Goal: Contribute content: Add original content to the website for others to see

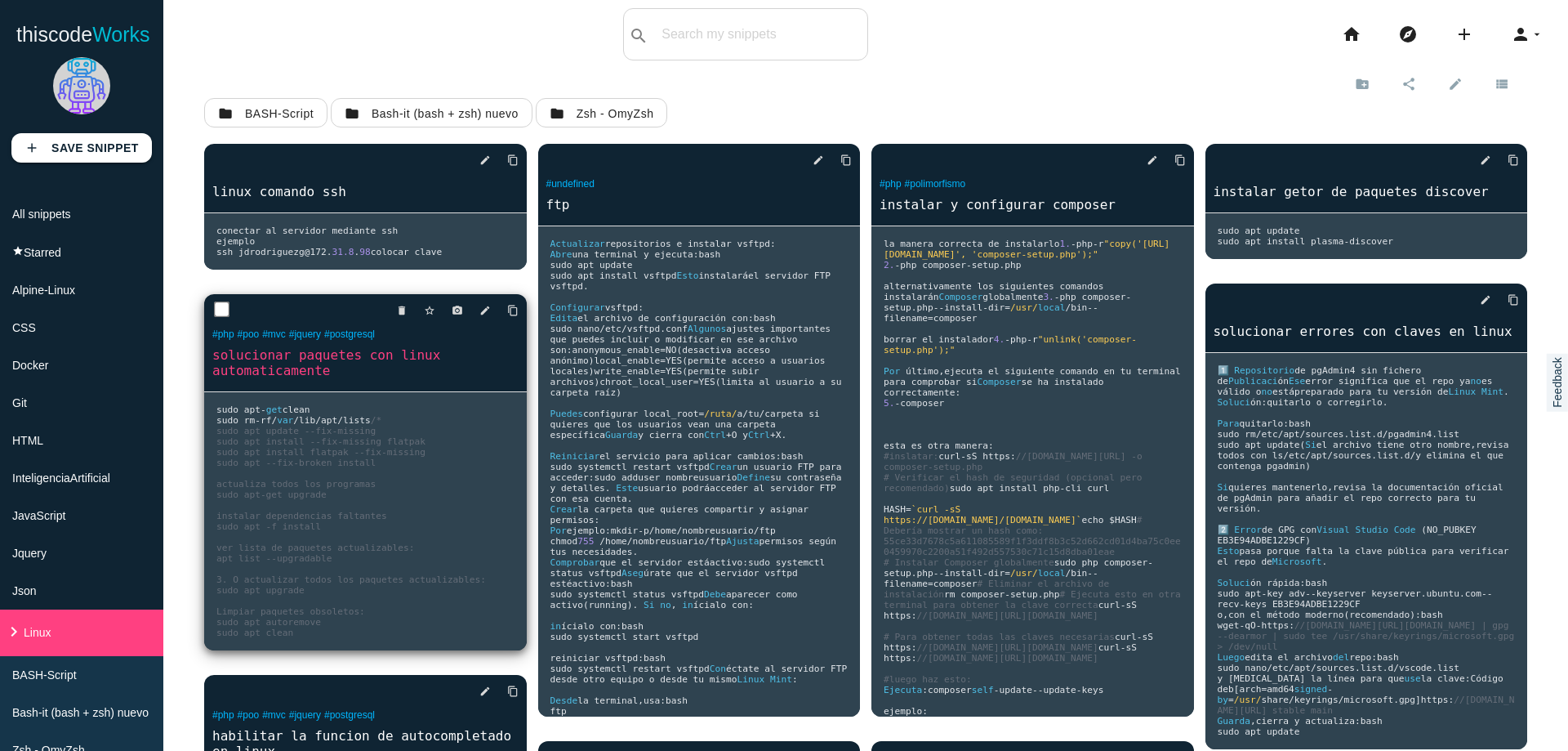
click at [389, 464] on span "/* sudo apt update --fix-missing sudo apt install --fix-missing flatpak sudo ap…" at bounding box center [351, 527] width 270 height 223
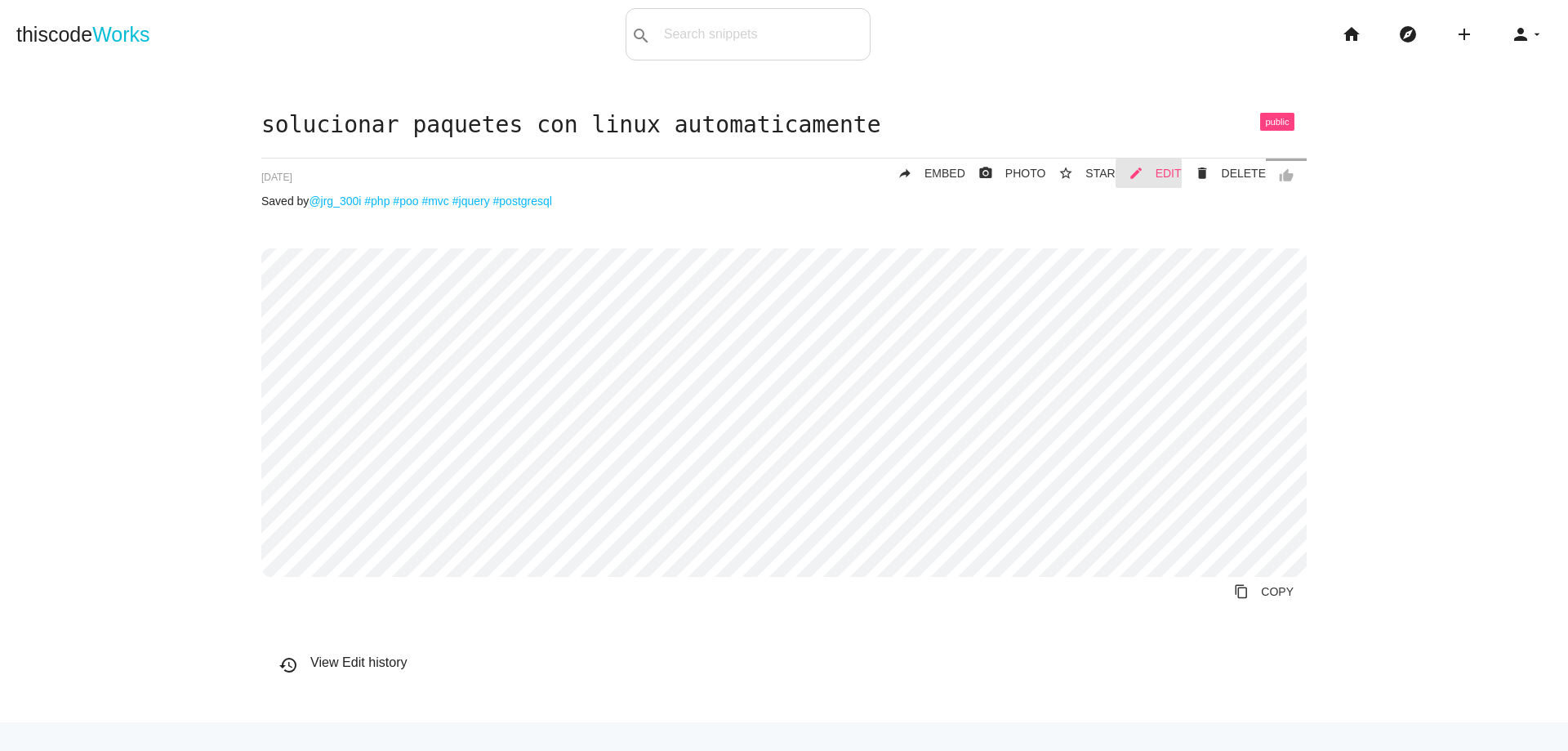
click at [1161, 175] on span "EDIT" at bounding box center [1169, 173] width 26 height 13
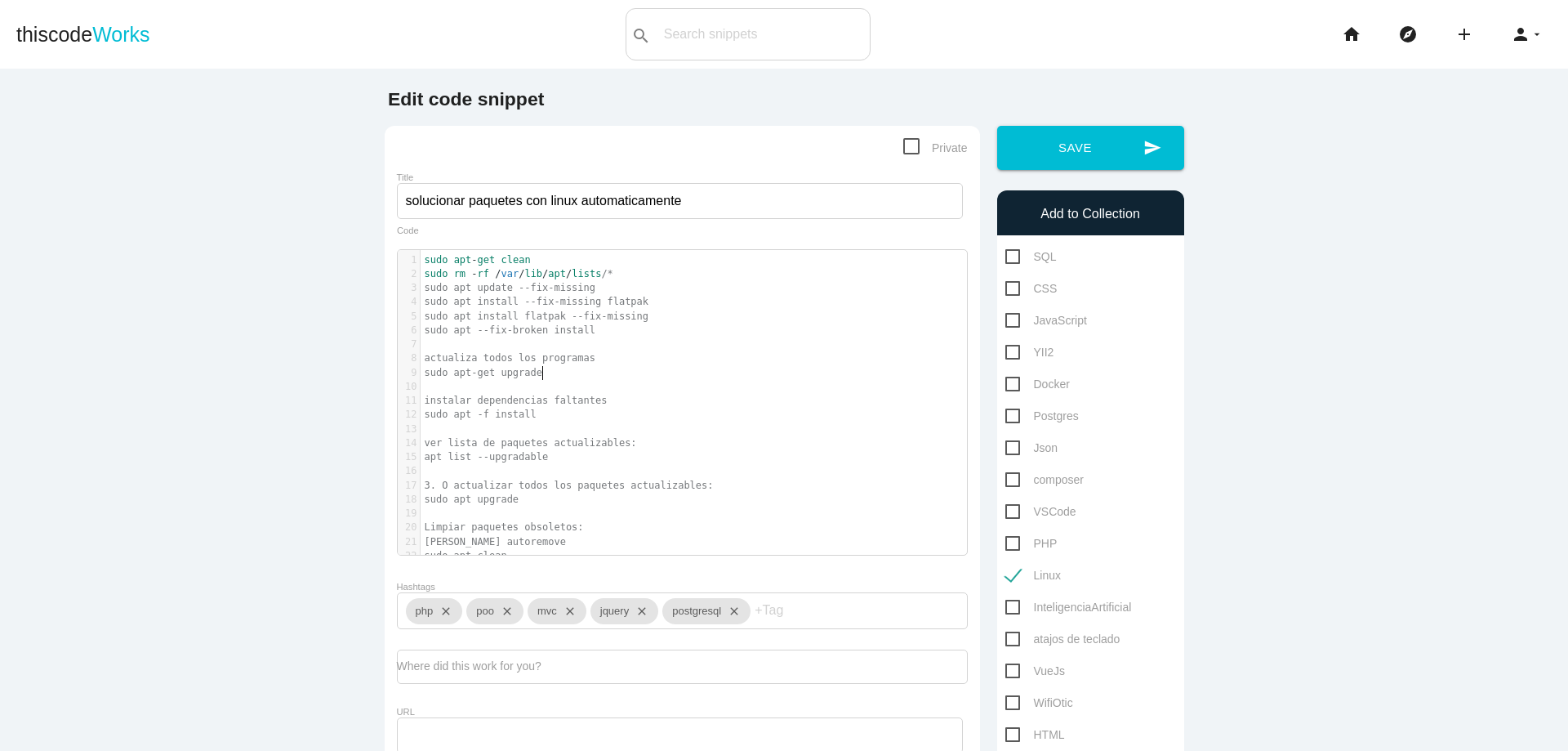
scroll to position [5, 0]
click at [597, 373] on pre "sudo apt-get upgrade" at bounding box center [701, 373] width 559 height 14
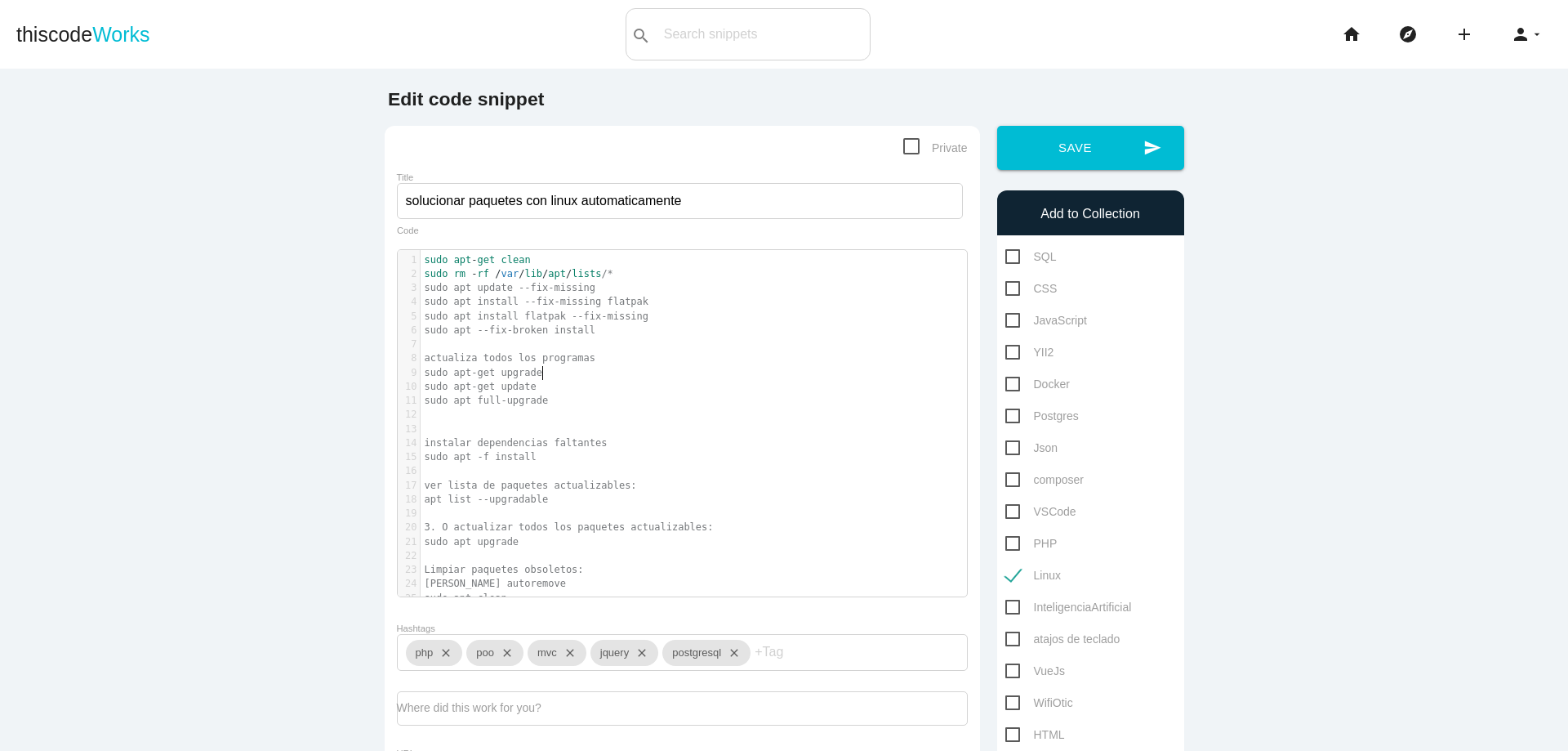
click at [549, 373] on pre "sudo apt-get upgrade" at bounding box center [701, 373] width 559 height 14
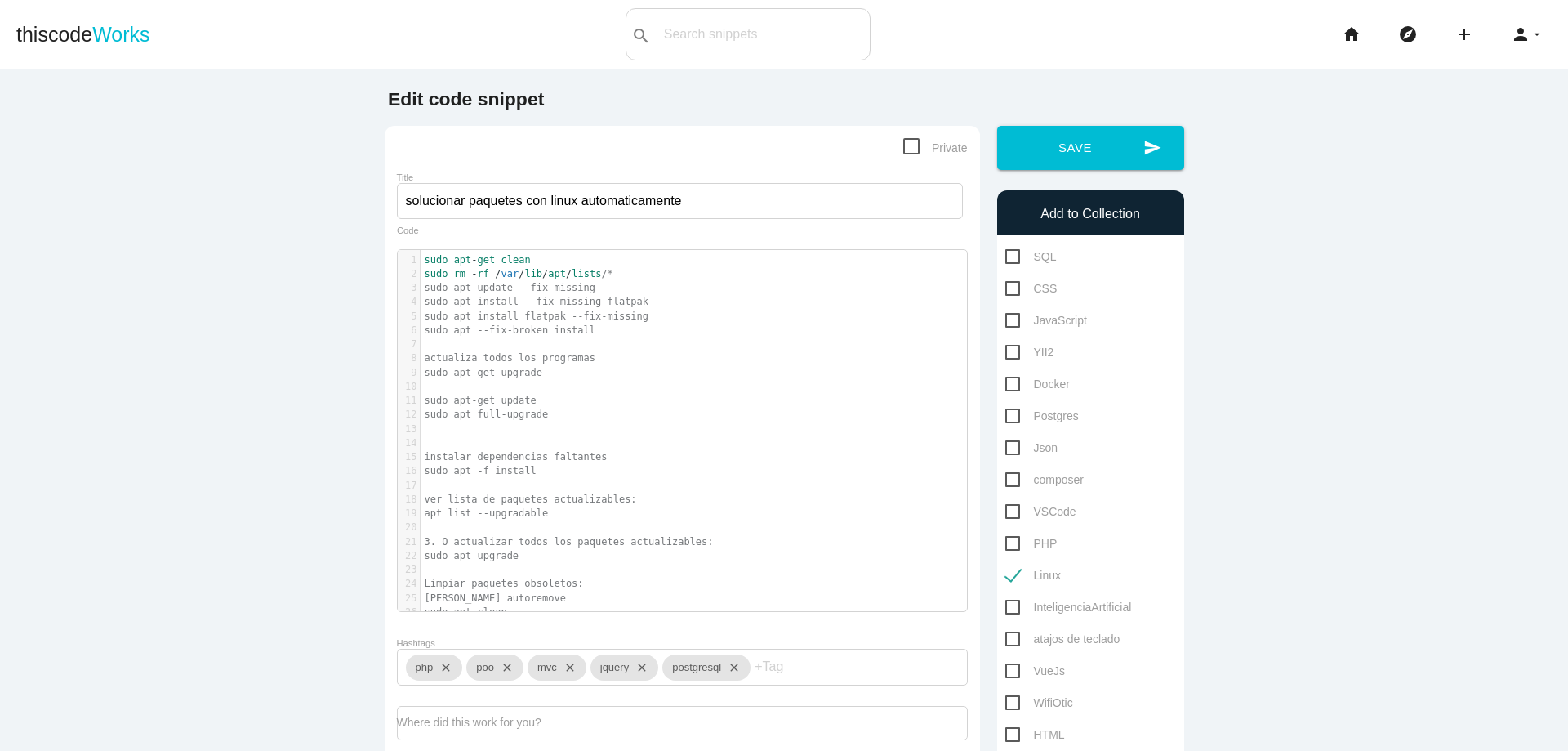
click at [568, 405] on pre "sudo apt-get update" at bounding box center [701, 401] width 559 height 14
click at [569, 410] on pre "sudo apt full-upgrade" at bounding box center [701, 415] width 559 height 14
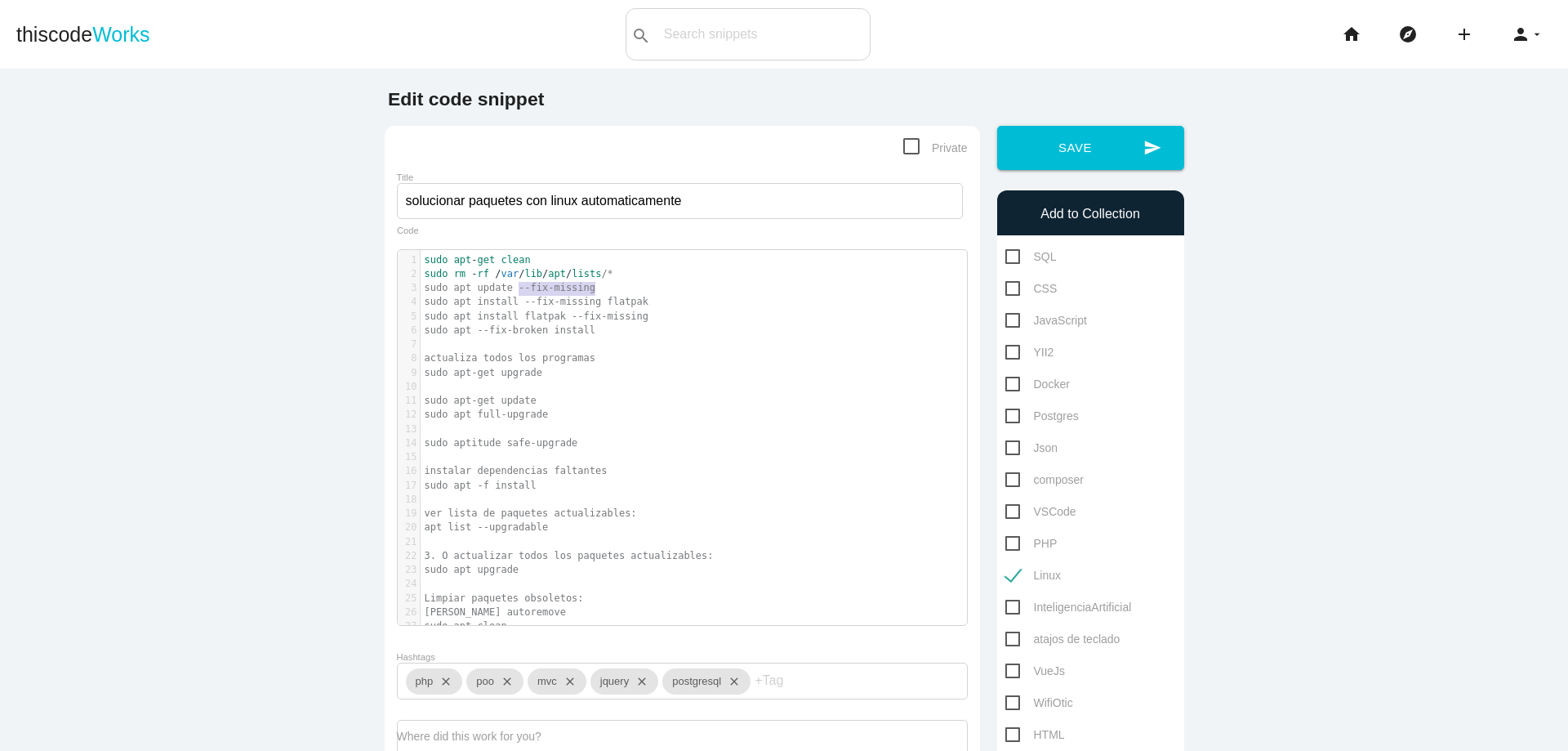
drag, startPoint x: 512, startPoint y: 289, endPoint x: 588, endPoint y: 291, distance: 76.0
click at [588, 291] on span "sudo apt update --fix-missing" at bounding box center [511, 288] width 172 height 12
type textarea "--fix-missing"
click at [1119, 136] on button "send Save" at bounding box center [1090, 147] width 187 height 44
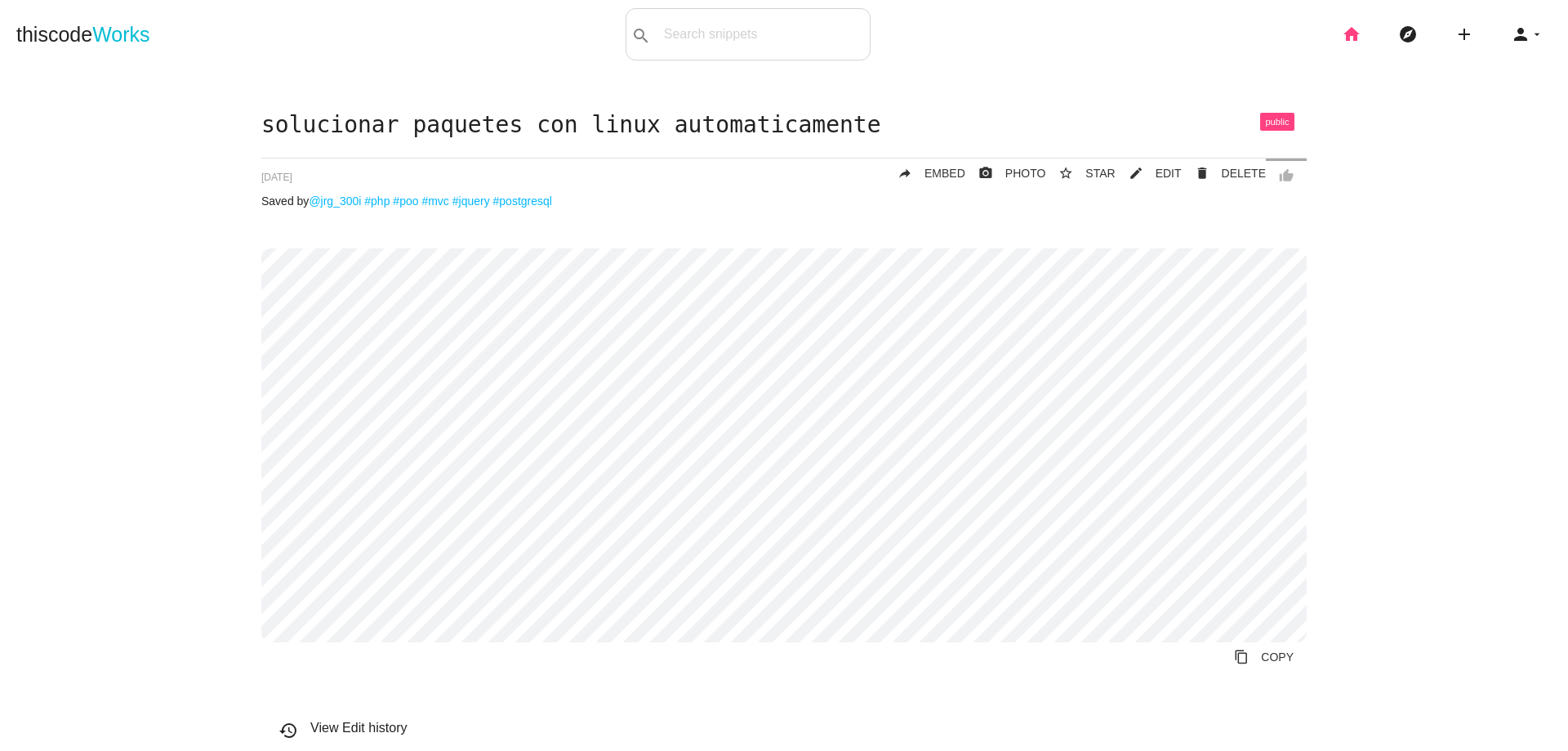
click at [1348, 40] on icon "home" at bounding box center [1352, 34] width 20 height 52
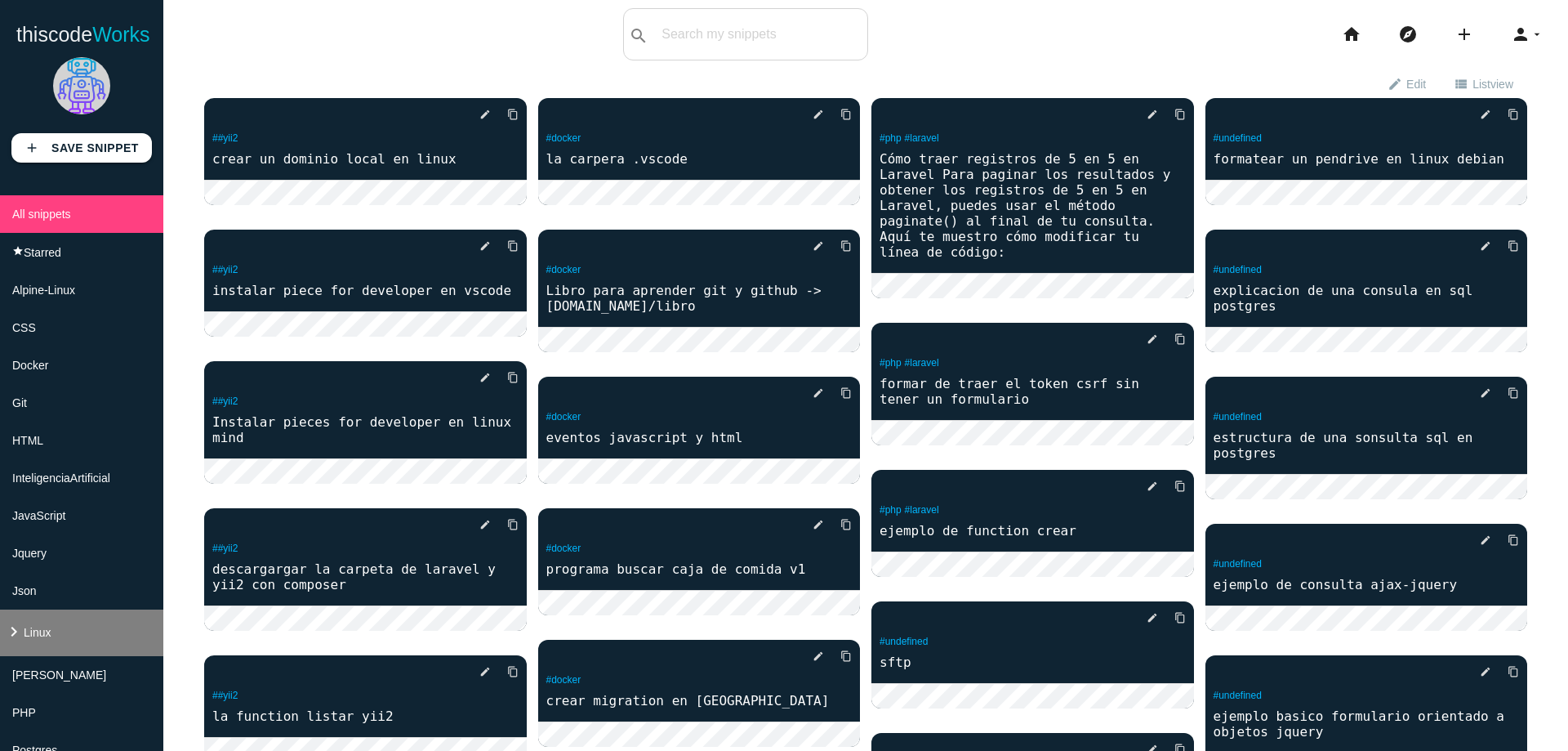
click at [59, 641] on li "keyboard_arrow_right Linux" at bounding box center [81, 632] width 163 height 46
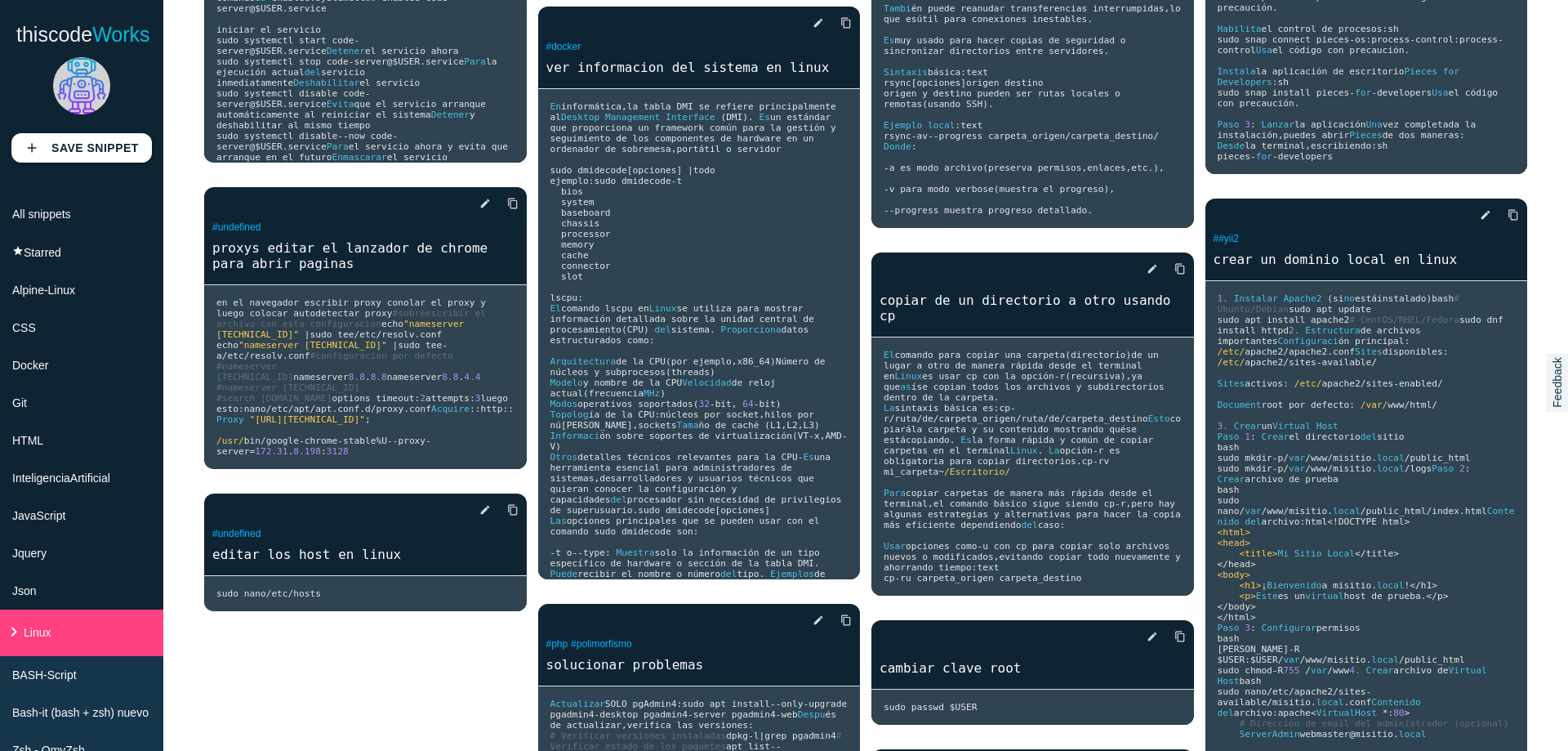
scroll to position [1765, 0]
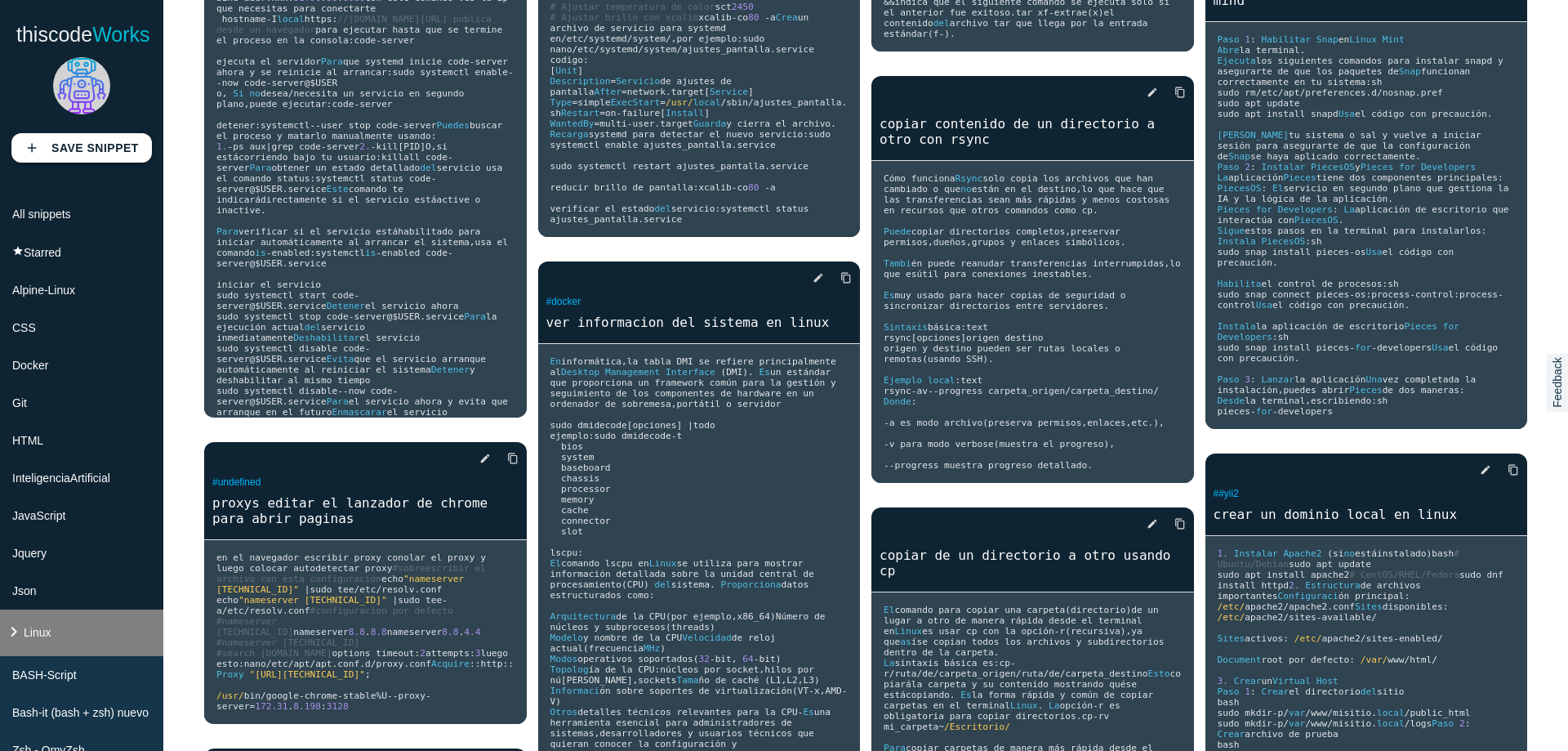
click at [49, 634] on span "Linux" at bounding box center [37, 631] width 27 height 13
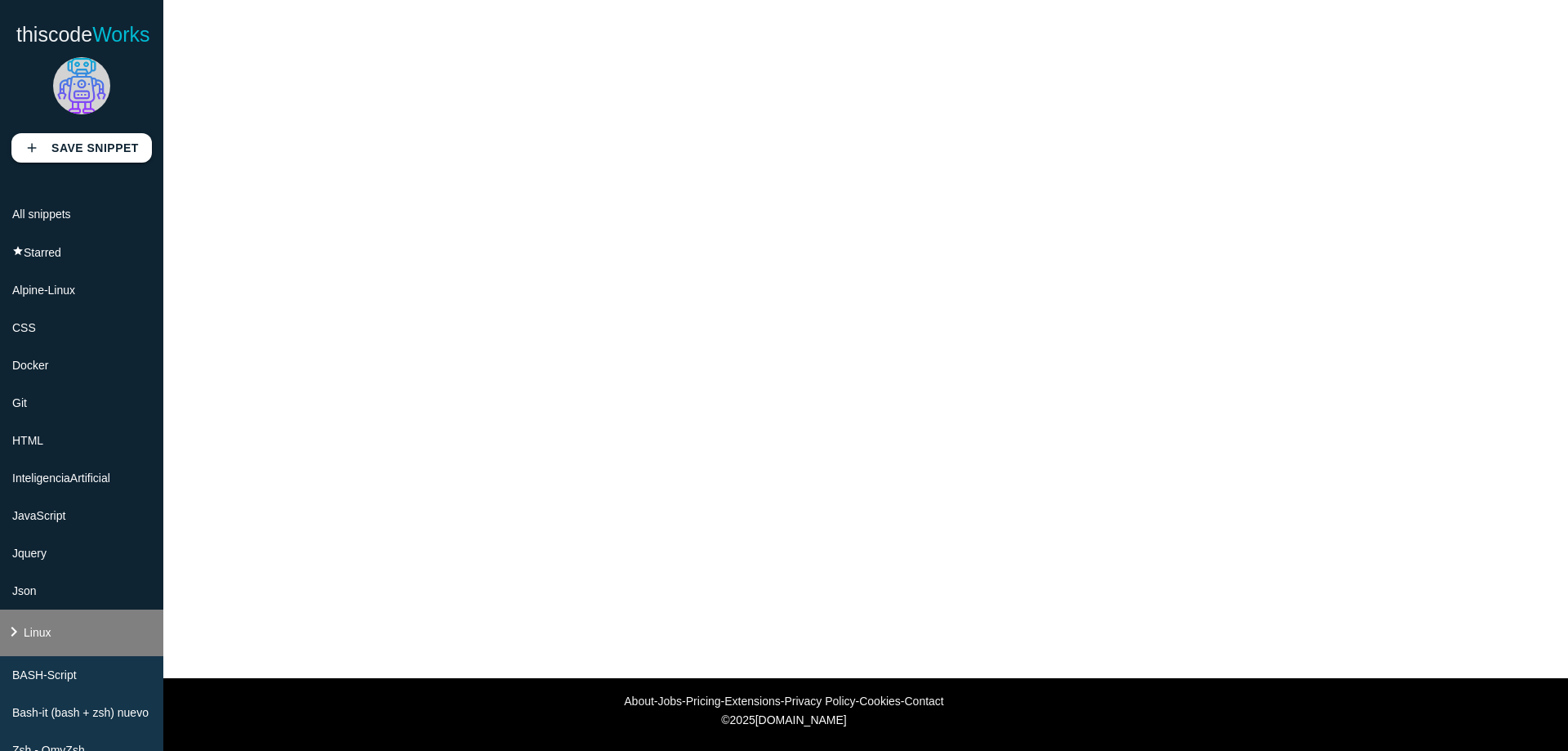
scroll to position [149, 0]
click at [17, 638] on icon "keyboard_arrow_right" at bounding box center [14, 631] width 20 height 20
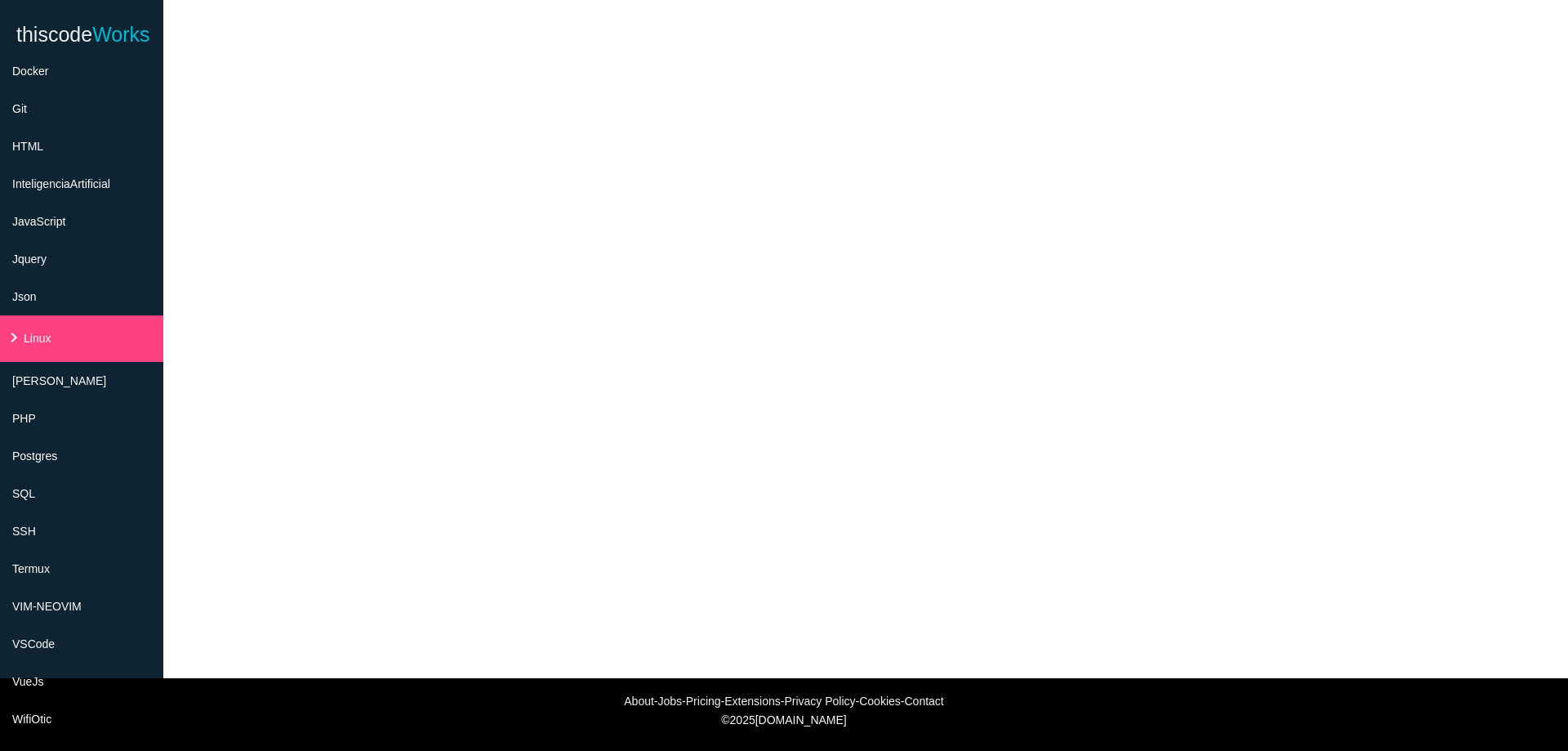
scroll to position [0, 0]
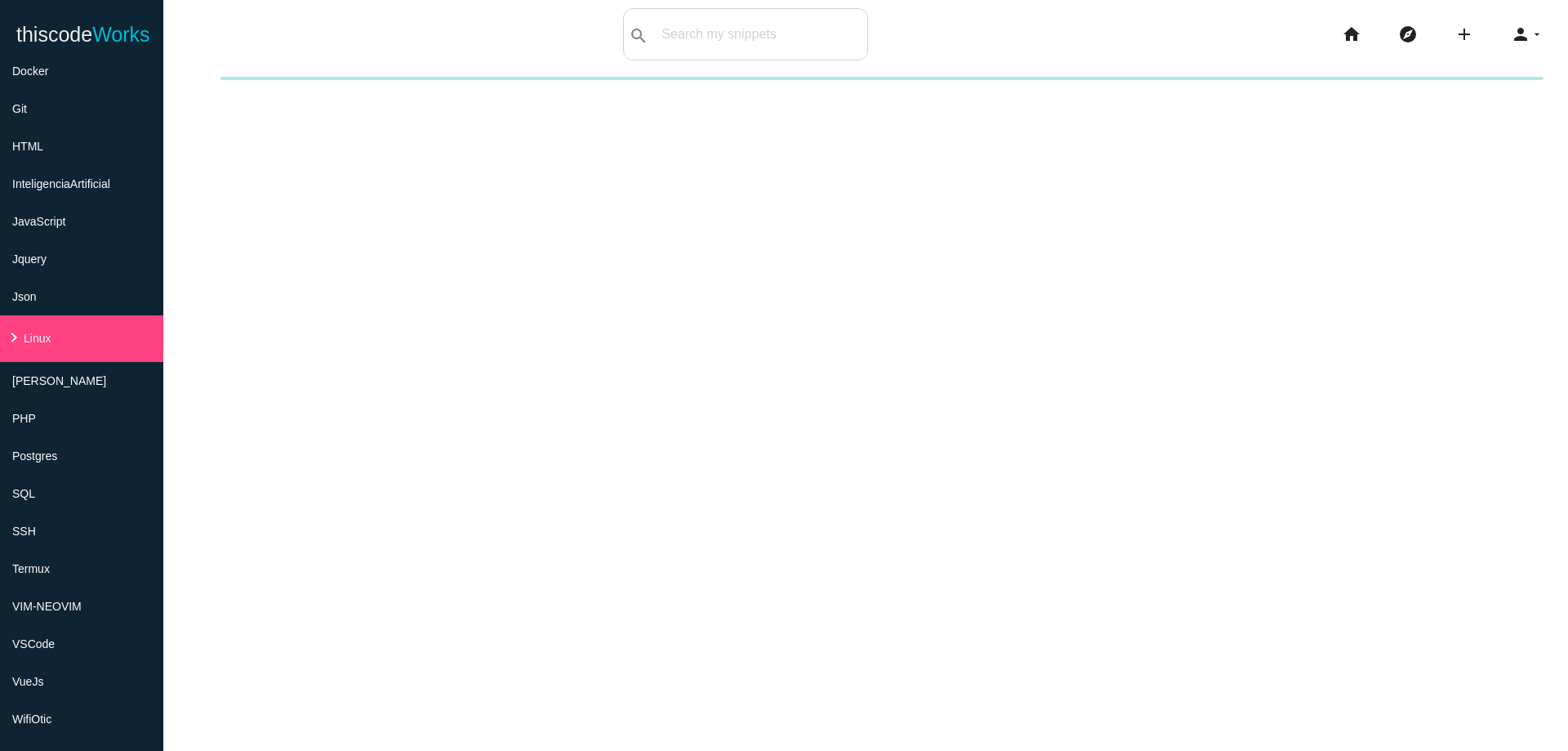
click at [936, 521] on div "New collection Cancel Create" at bounding box center [866, 453] width 1405 height 751
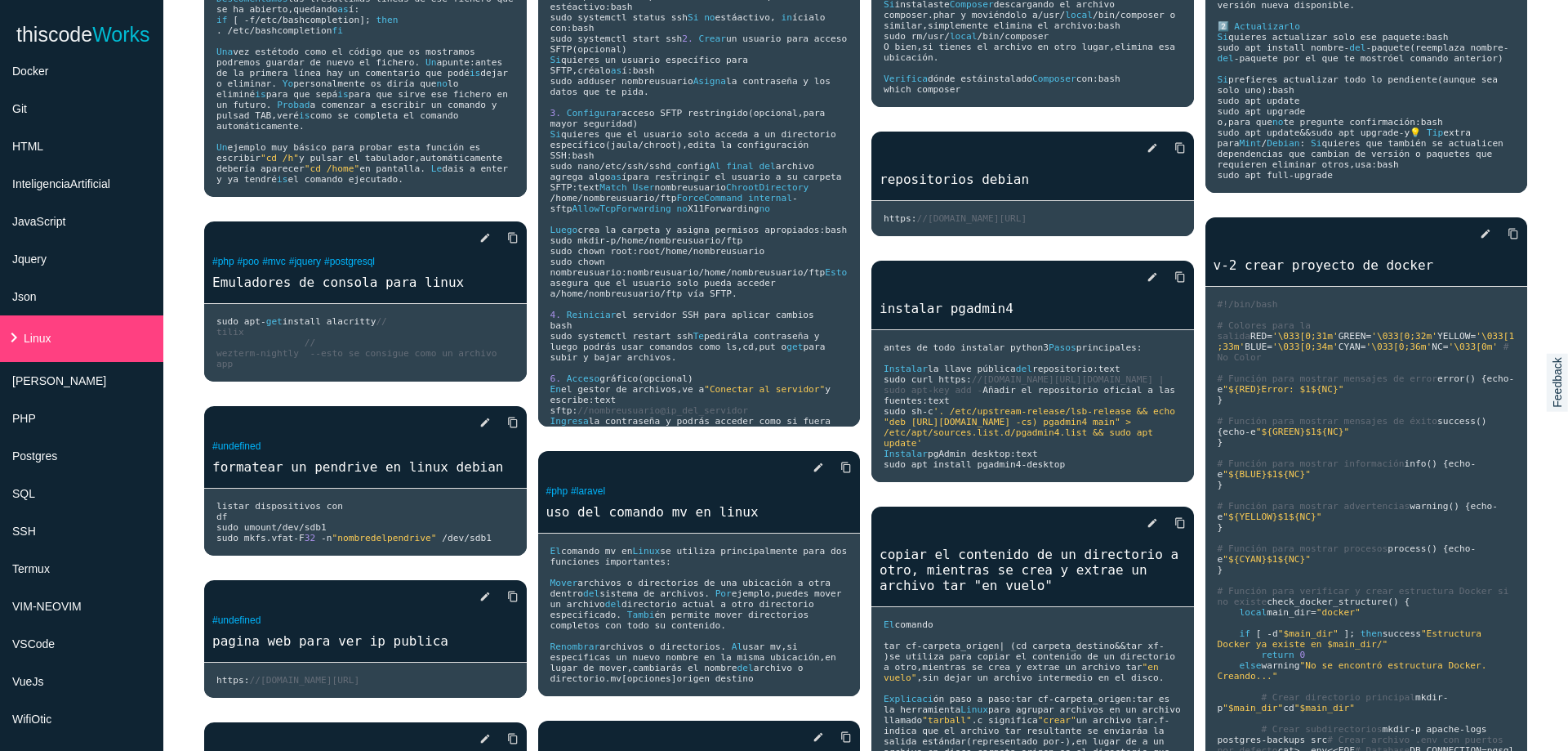
scroll to position [882, 0]
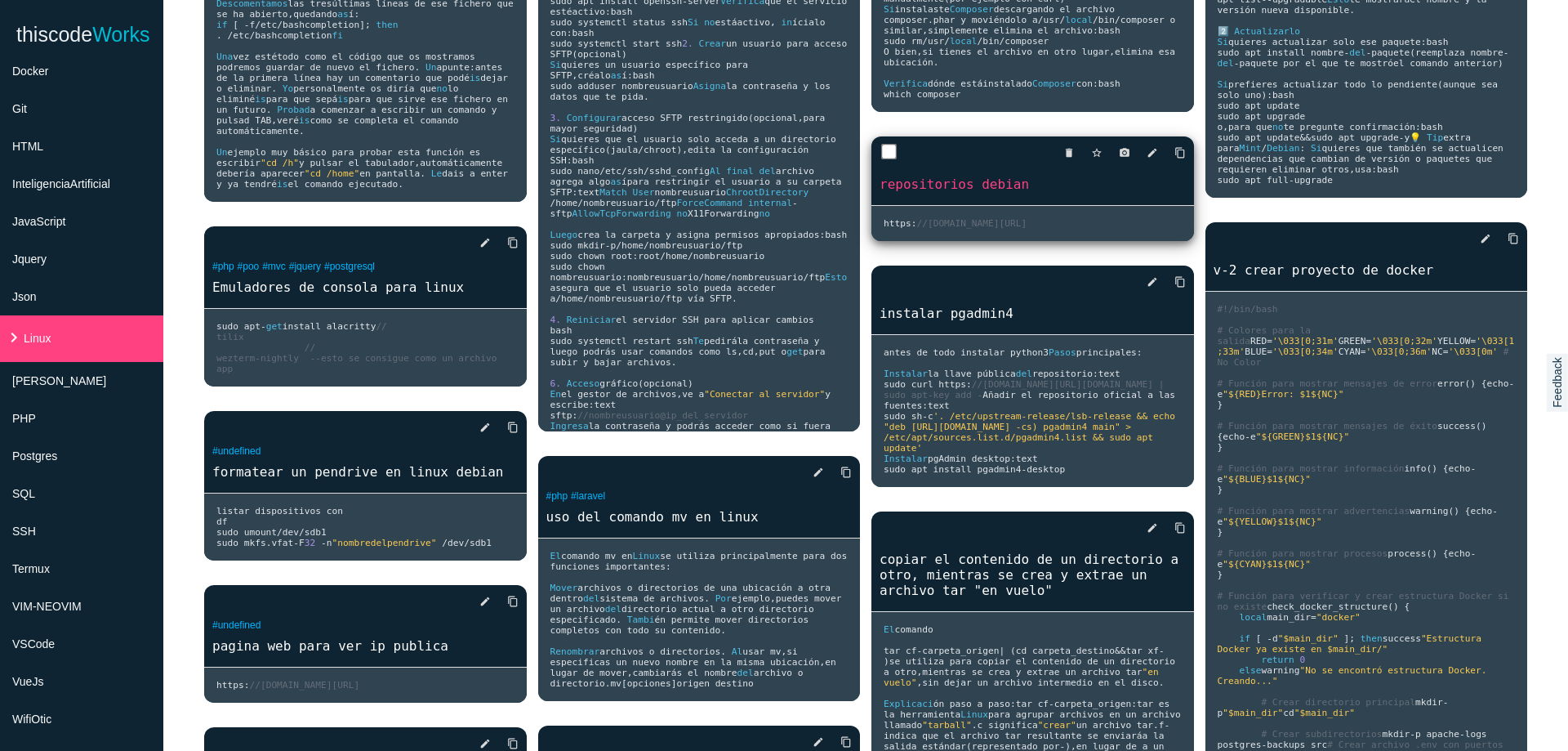
click at [1077, 206] on div "delete star_border photo_camera edit content_copy repositorios debian" at bounding box center [1032, 170] width 323 height 68
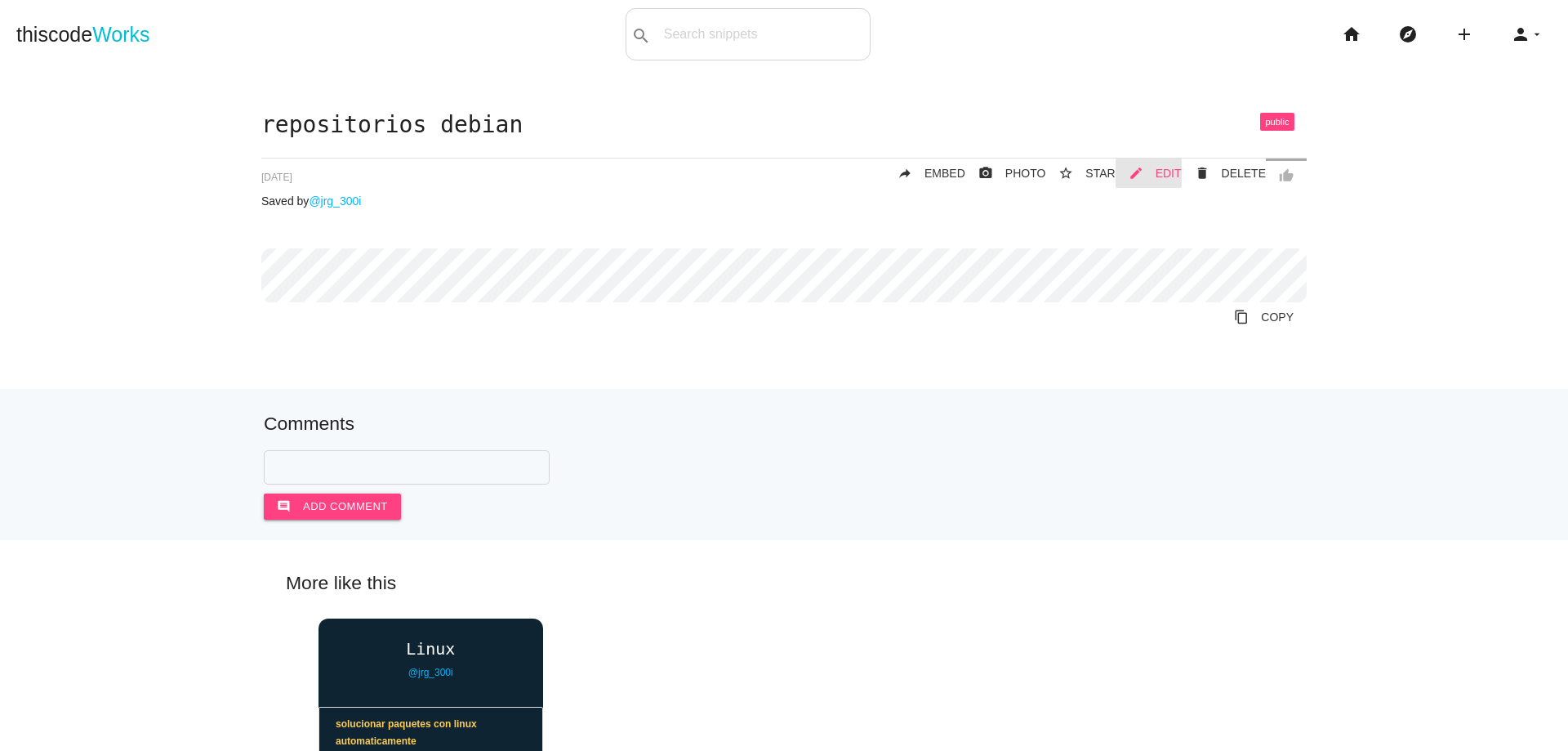
click at [1168, 172] on span "EDIT" at bounding box center [1169, 173] width 26 height 13
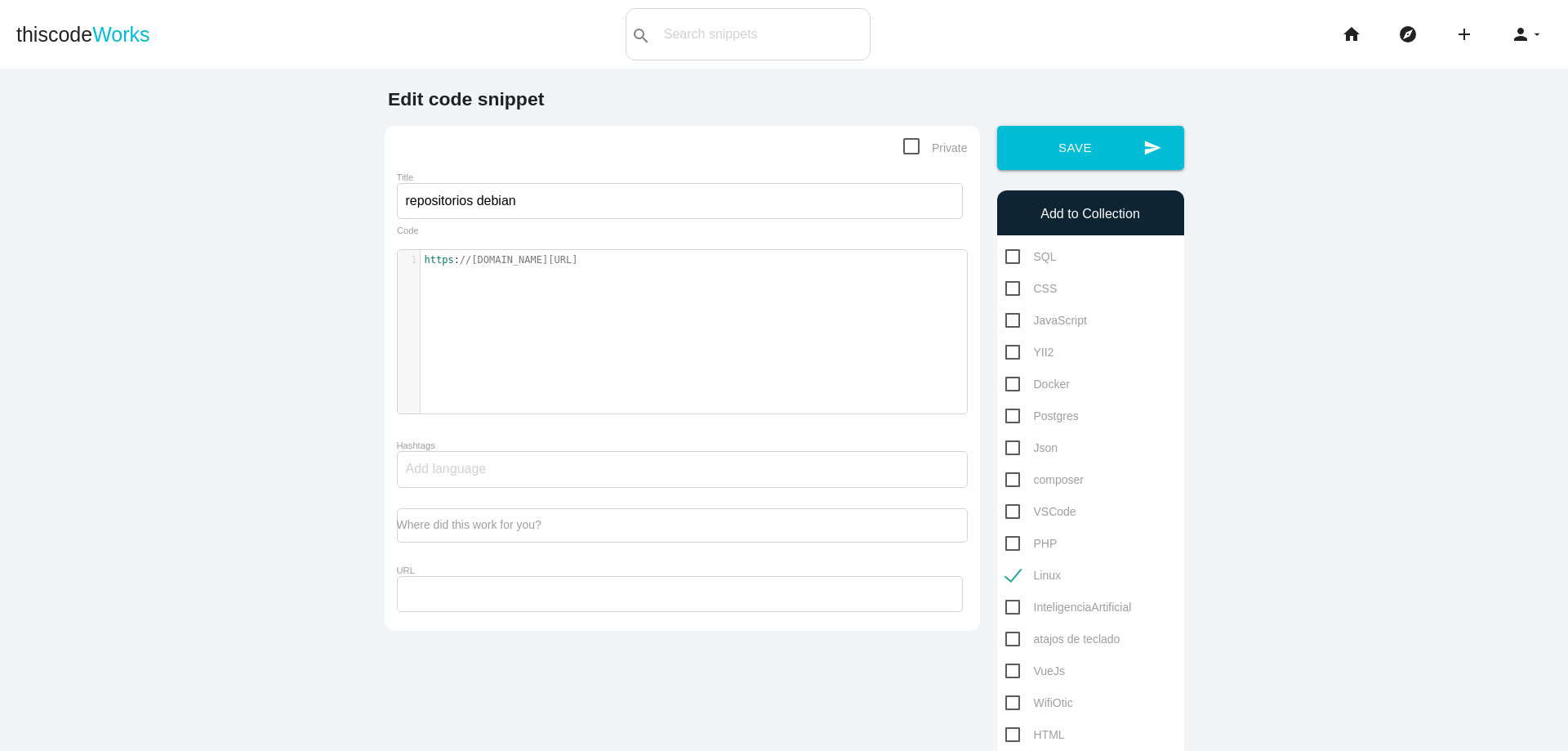
click at [683, 267] on pre "https : //gist.githubusercontent.com/hakerdefo/5e1f51fa93ff37871b9ff738b05ba30f…" at bounding box center [701, 260] width 559 height 14
type textarea "https://gist.githubusercontent.com/hakerdefo/5e1f51fa93ff37871b9ff738b05ba30f/r…"
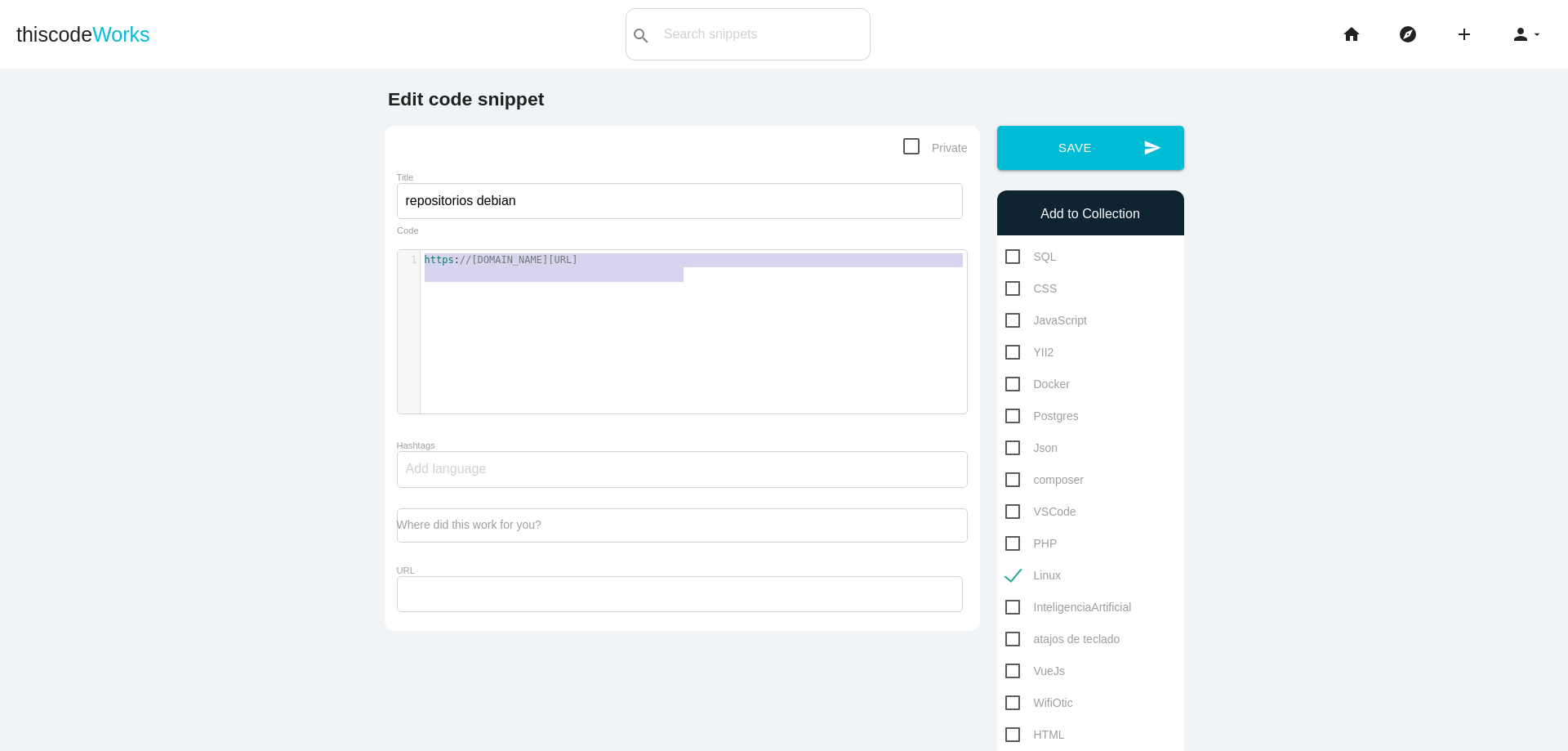
click at [683, 267] on pre "https : //gist.githubusercontent.com/hakerdefo/5e1f51fa93ff37871b9ff738b05ba30f…" at bounding box center [701, 260] width 559 height 14
paste textarea
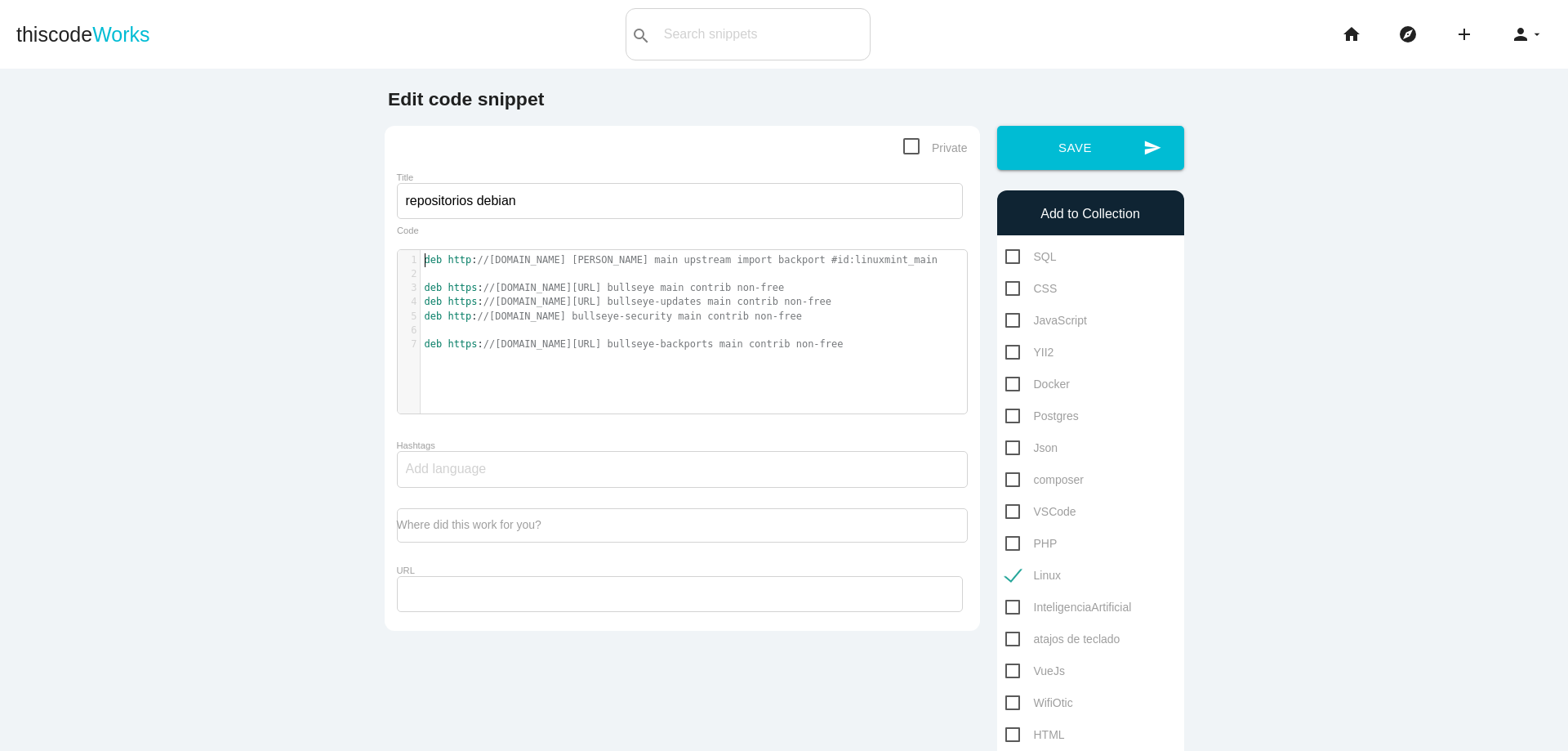
click at [425, 263] on span "deb" at bounding box center [434, 260] width 18 height 12
click at [563, 191] on input "repositorios debian" at bounding box center [680, 201] width 566 height 36
click at [573, 211] on input "repositorios debian" at bounding box center [680, 201] width 566 height 36
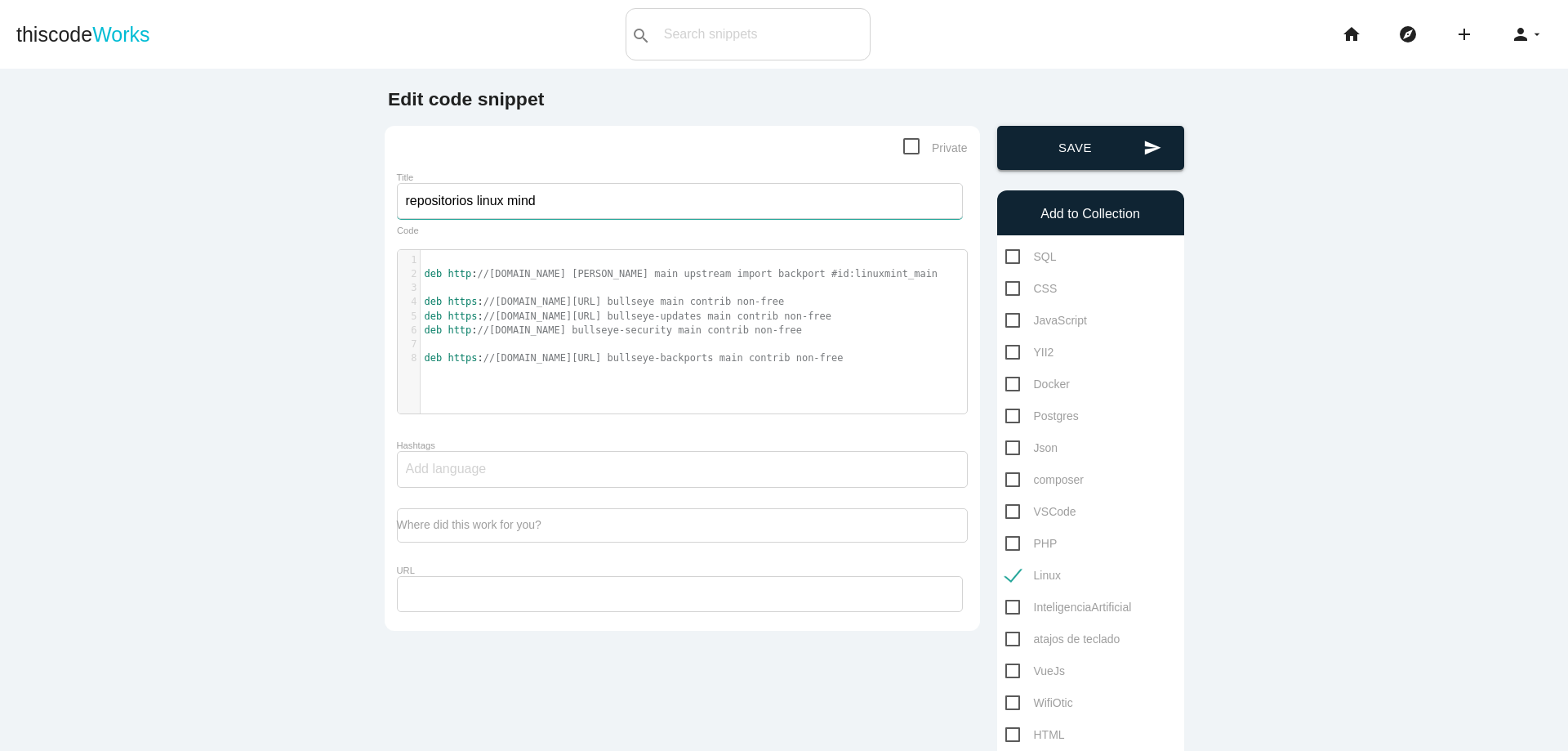
type input "repositorios linux mind"
click at [1060, 154] on button "send Save" at bounding box center [1090, 147] width 187 height 44
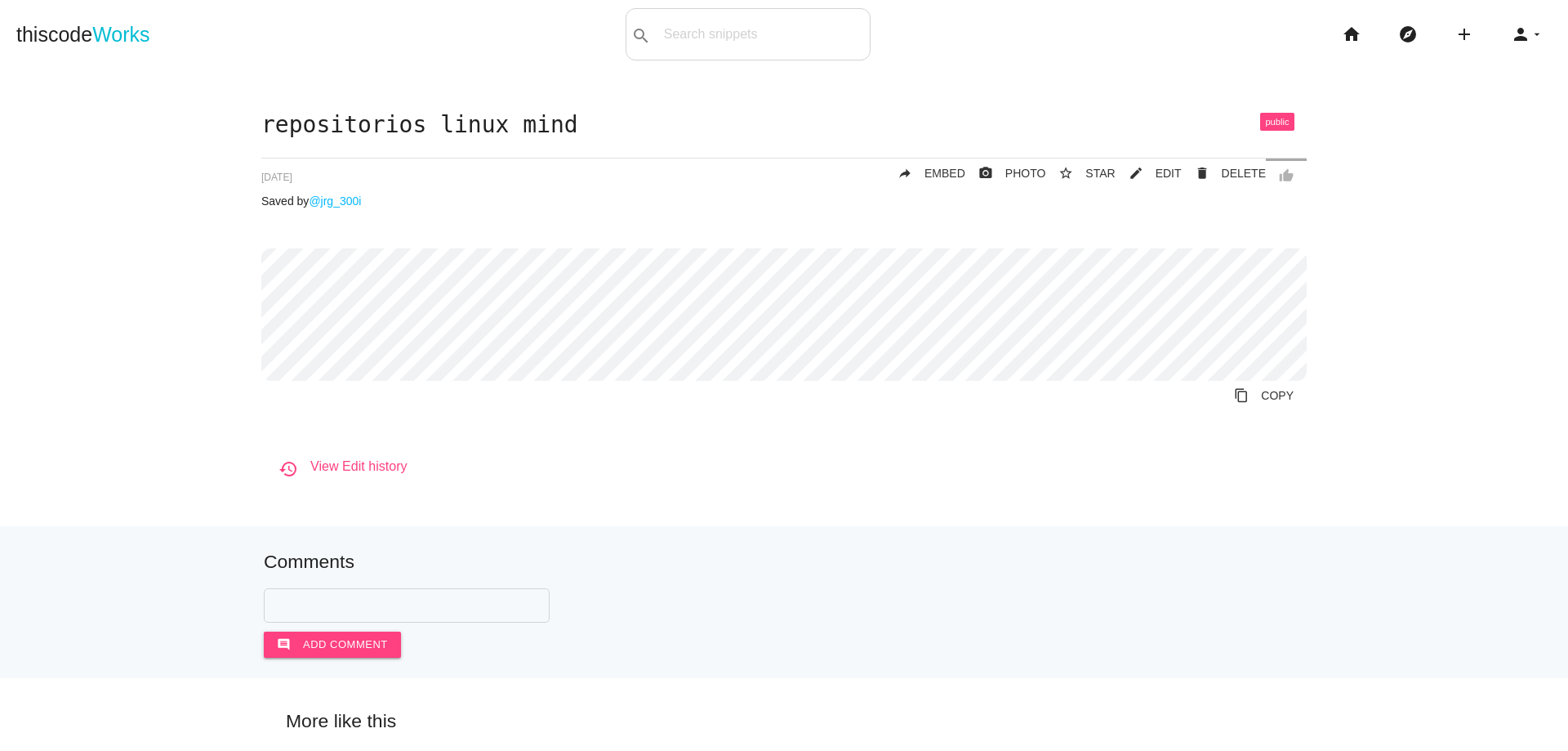
click at [568, 460] on h6 "history View Edit history" at bounding box center [792, 466] width 1029 height 15
